Goal: Task Accomplishment & Management: Manage account settings

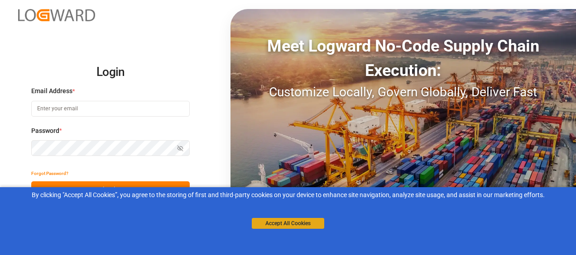
type input "[EMAIL_ADDRESS][DOMAIN_NAME]"
click at [293, 226] on button "Accept All Cookies" at bounding box center [288, 223] width 72 height 11
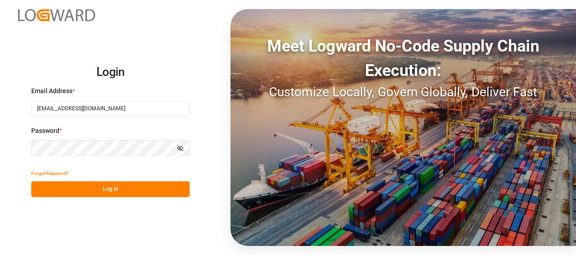
click at [176, 192] on button "Log In" at bounding box center [110, 190] width 159 height 16
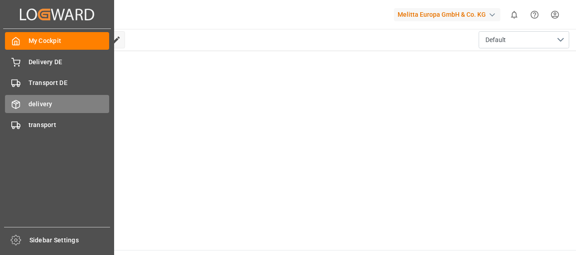
click at [12, 106] on icon at bounding box center [16, 105] width 8 height 8
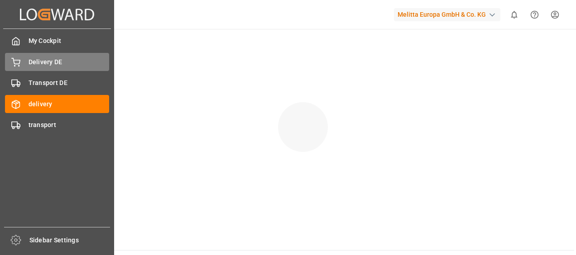
click at [42, 62] on span "Delivery DE" at bounding box center [69, 63] width 81 height 10
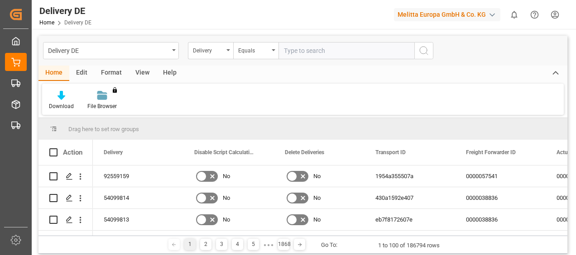
click at [306, 53] on input "text" at bounding box center [347, 50] width 136 height 17
type input "80002850"
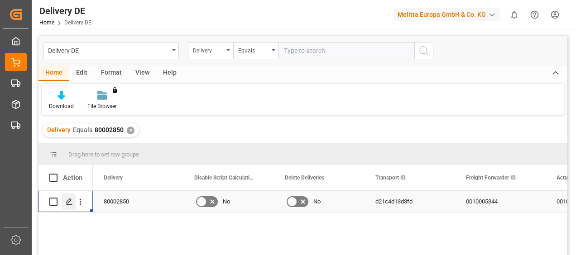
click at [72, 200] on icon "Press SPACE to select this row." at bounding box center [69, 201] width 7 height 7
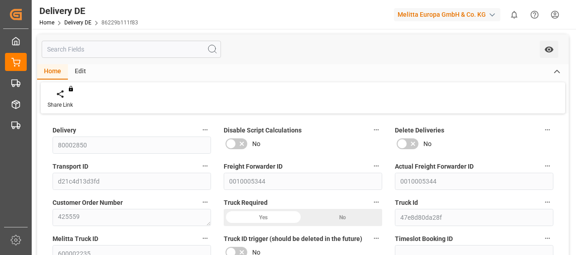
type input "17"
type input "9"
type input "17"
type input "3791.98"
type input "4932.19"
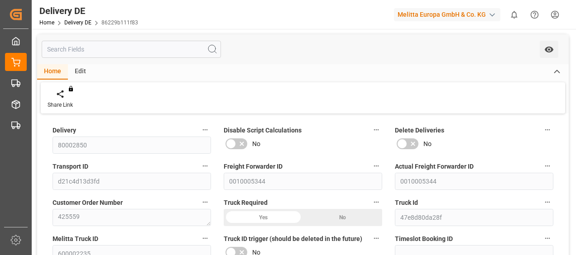
type input "14107.86"
type input "[DATE]"
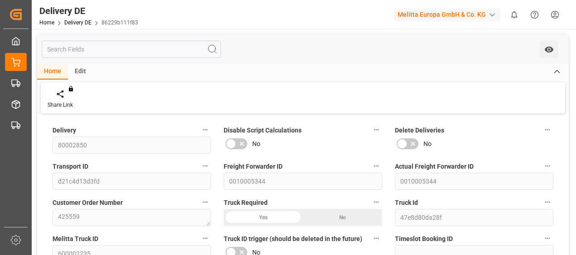
click at [505, 142] on div "No" at bounding box center [474, 144] width 159 height 14
click at [52, 186] on div "Transport ID d21c4d13d3fd" at bounding box center [131, 175] width 171 height 36
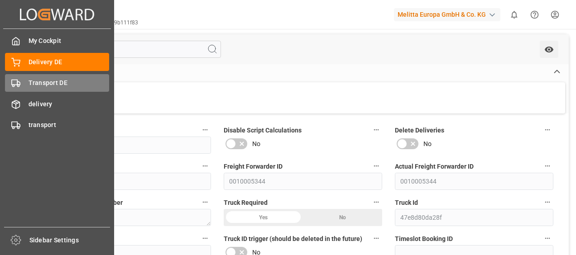
click at [43, 82] on span "Transport DE" at bounding box center [69, 83] width 81 height 10
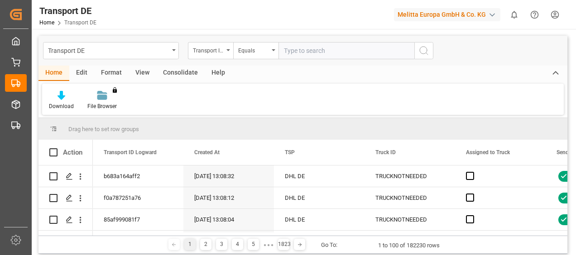
click at [296, 52] on input "text" at bounding box center [347, 50] width 136 height 17
paste input "d21c4d13d3fd"
type input "d21c4d13d3fd"
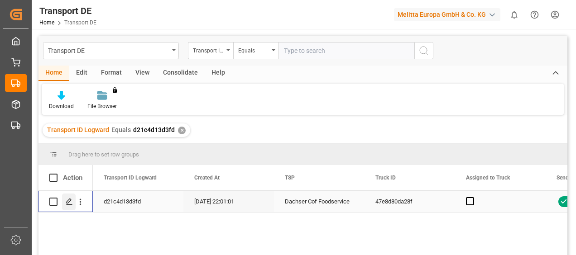
click at [70, 203] on icon "Press SPACE to select this row." at bounding box center [69, 201] width 7 height 7
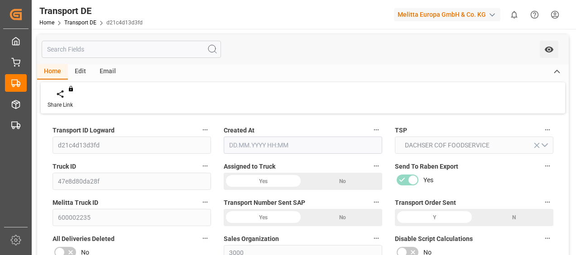
type input "4932.19"
type input "4509.74"
type input "3791.98"
type input "14107.86"
type input "9"
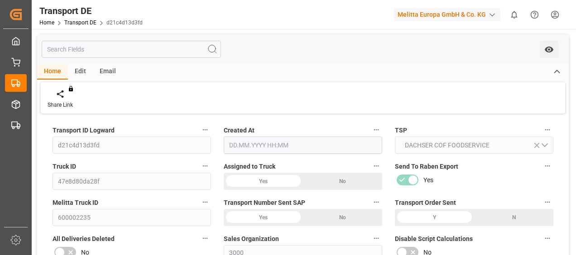
type input "0"
type input "17"
type input "0"
type input "1"
type input "17"
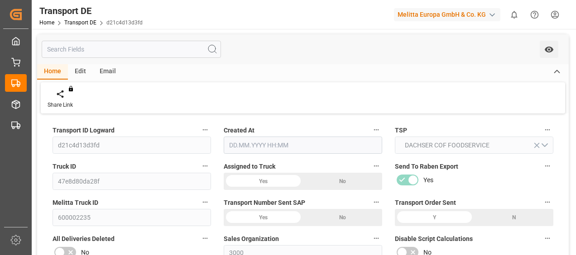
type input "17"
type input "16"
type input "50"
type input "0"
type input "652.81"
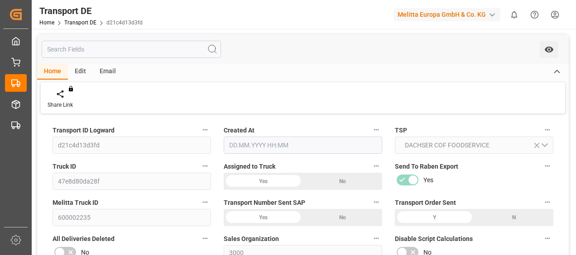
type input "151.481"
type input "652.81"
type input "645.8249"
type input "56"
type input "16"
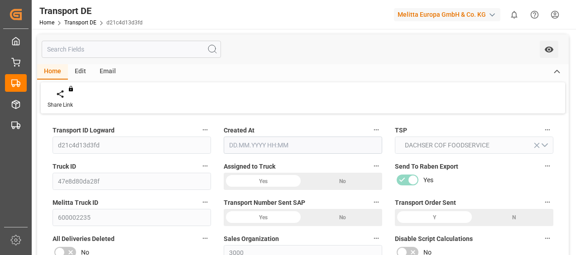
type input "1"
type input "0"
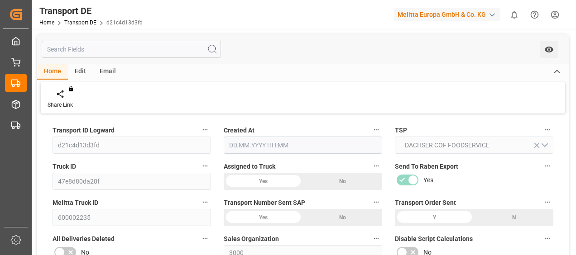
type input "0"
type input "-6.9851"
type input "0"
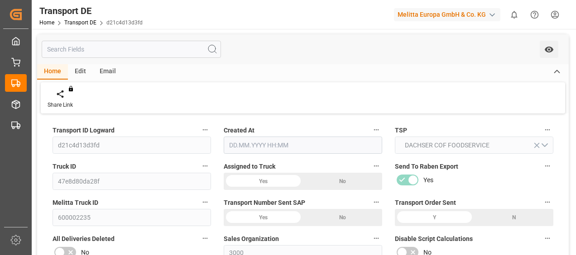
type input "0"
type input "4509.74"
type input "10767.6795"
type input "21"
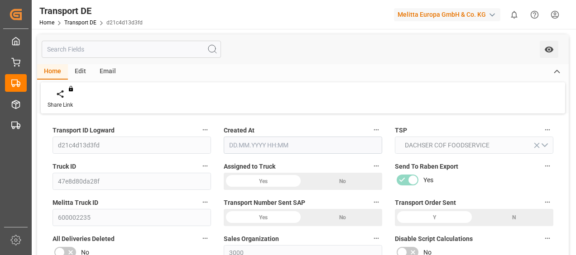
type input "80"
type input "0"
type input "16"
type input "0"
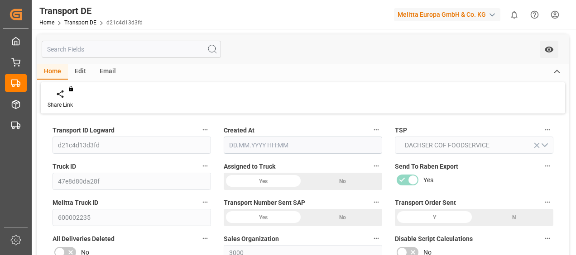
type input "0"
type input "1"
type input "0"
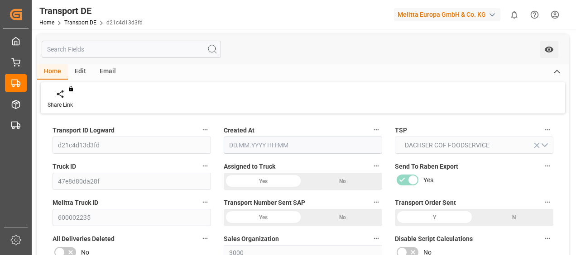
type input "1200"
type input "797.3059"
type input "645.8249"
type input "[DATE] 21:01"
type input "[DATE]"
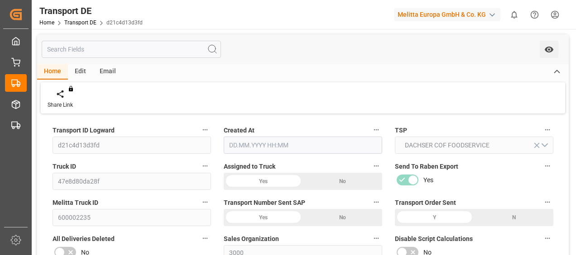
type input "[DATE]"
click at [495, 93] on div "Share Link You don't have permission for this feature. Contact admin." at bounding box center [303, 97] width 525 height 31
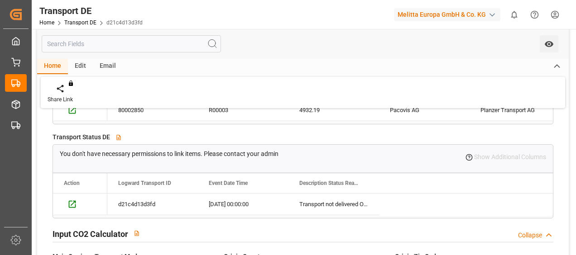
scroll to position [1739, 0]
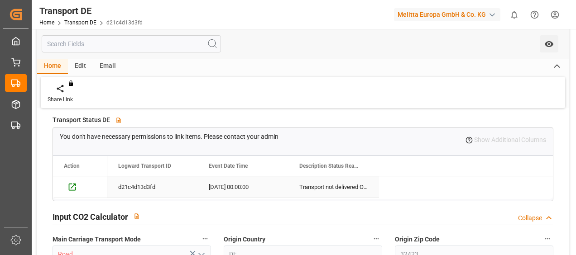
click at [310, 177] on div "Transport not delivered Others" at bounding box center [334, 187] width 91 height 21
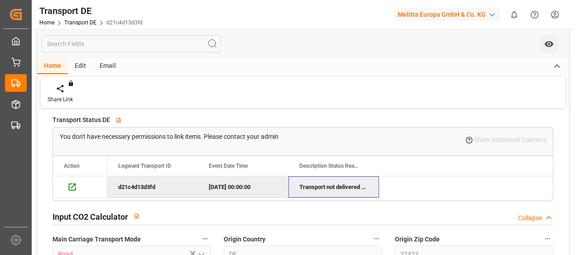
click at [310, 177] on div "Transport not delivered Others" at bounding box center [334, 187] width 91 height 21
click at [171, 208] on div "Input CO2 Calculator Collapse" at bounding box center [303, 216] width 501 height 17
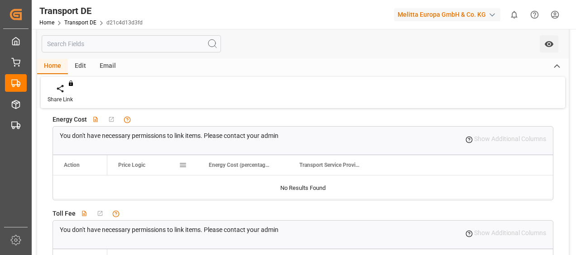
scroll to position [2373, 0]
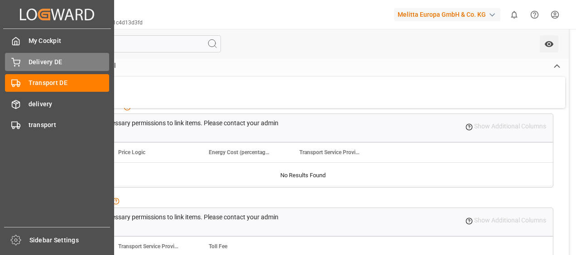
click at [10, 63] on div at bounding box center [12, 63] width 15 height 10
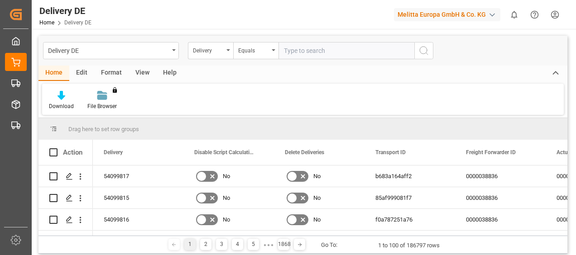
click at [293, 51] on input "text" at bounding box center [347, 50] width 136 height 17
paste input "80002850"
type input "80002850"
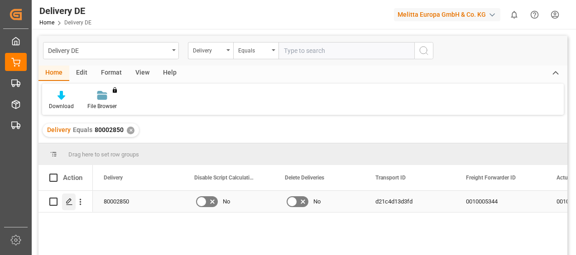
click at [71, 203] on icon "Press SPACE to select this row." at bounding box center [69, 201] width 7 height 7
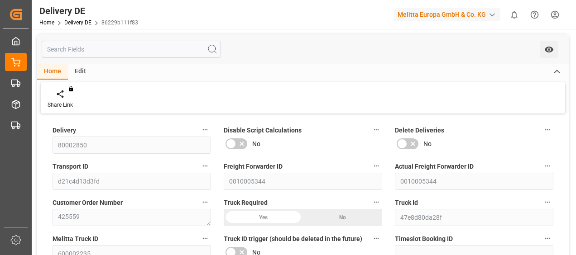
type input "17"
type input "9"
type input "17"
type input "3791.98"
type input "4932.19"
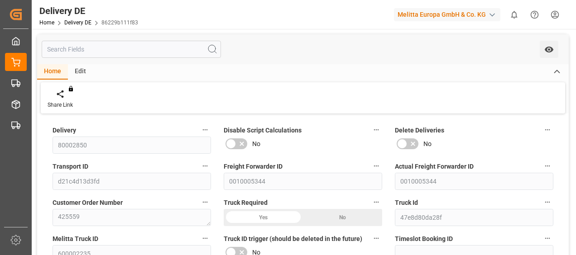
type input "14107.86"
type input "[DATE]"
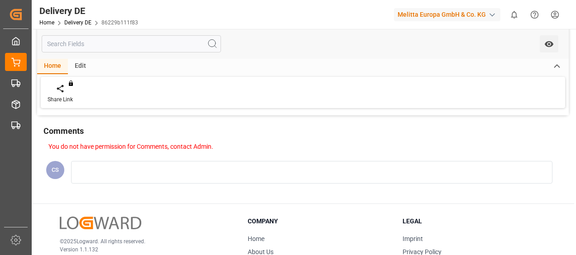
scroll to position [2120, 0]
